Goal: Task Accomplishment & Management: Manage account settings

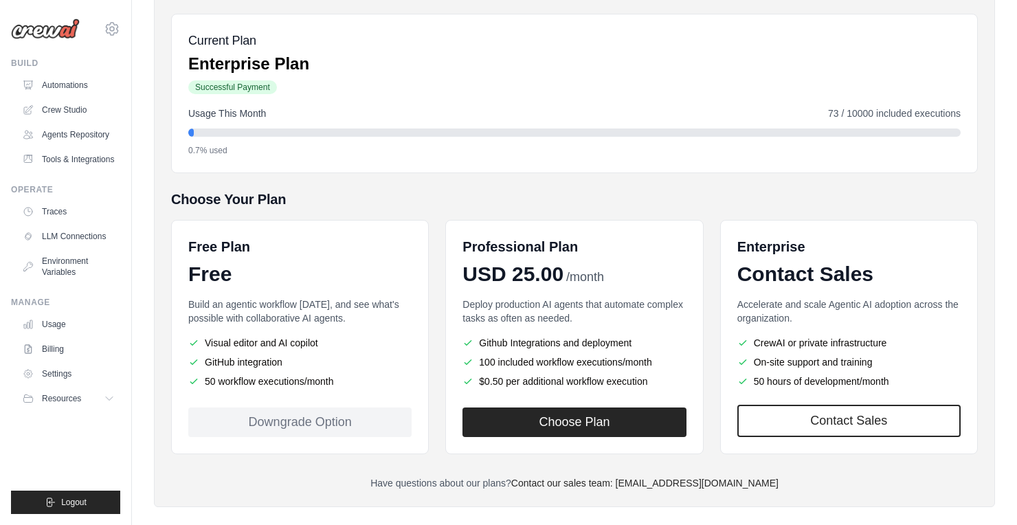
scroll to position [150, 0]
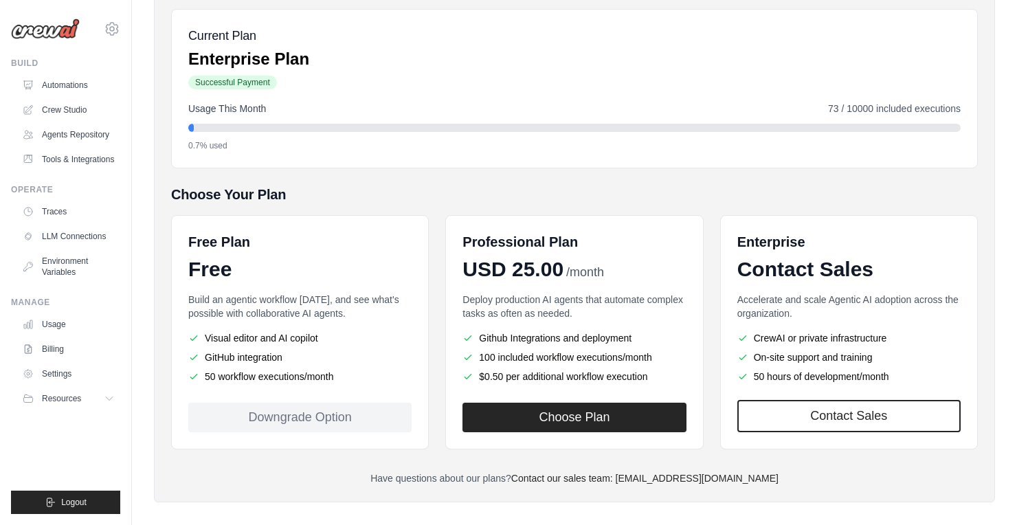
click at [510, 127] on div at bounding box center [574, 128] width 772 height 8
click at [527, 131] on div at bounding box center [574, 128] width 772 height 8
click at [454, 91] on div "Current Plan Enterprise Plan Successful Payment Usage This Month 73 / 10000 inc…" at bounding box center [574, 88] width 807 height 159
click at [512, 132] on div "Usage This Month 73 / 10000 included executions 0.7% used" at bounding box center [574, 126] width 772 height 49
click at [433, 203] on div "Choose Your Plan Free Plan Free Build an agentic workflow today, and see what's…" at bounding box center [574, 317] width 807 height 265
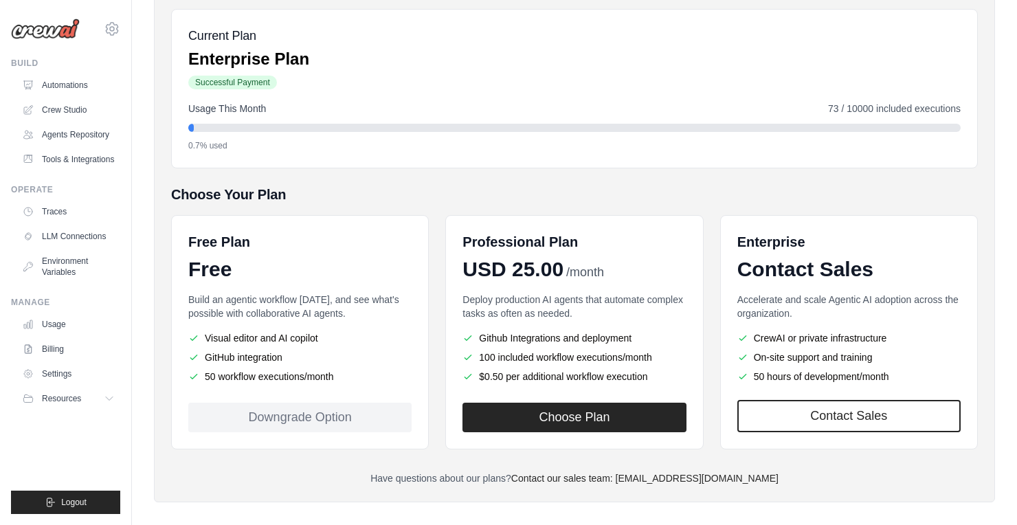
click at [427, 172] on div "Billing Settings Current Plan Enterprise Plan Successful Payment Usage This Mon…" at bounding box center [574, 227] width 807 height 515
